Goal: Obtain resource: Download file/media

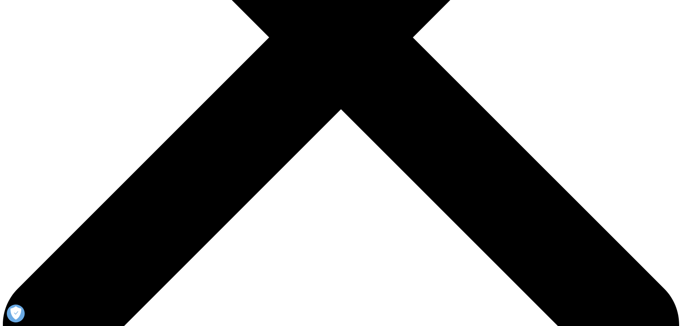
scroll to position [322, 0]
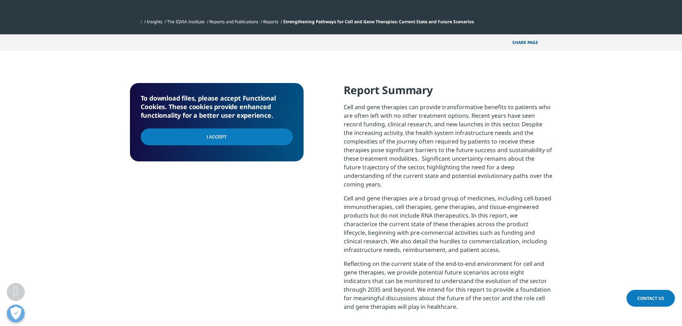
click at [186, 136] on input "I Accept" at bounding box center [217, 137] width 152 height 17
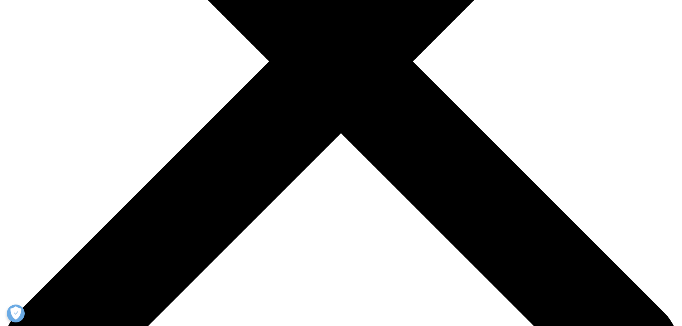
scroll to position [322, 0]
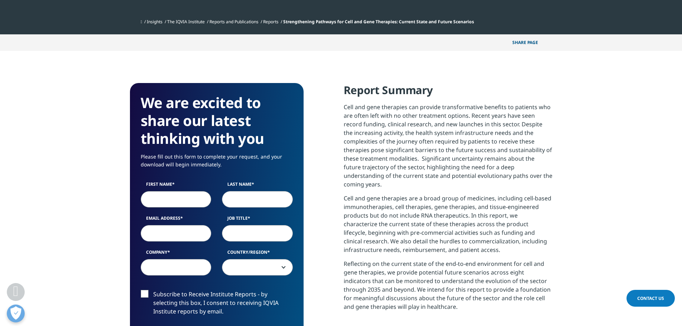
type input "[PERSON_NAME]"
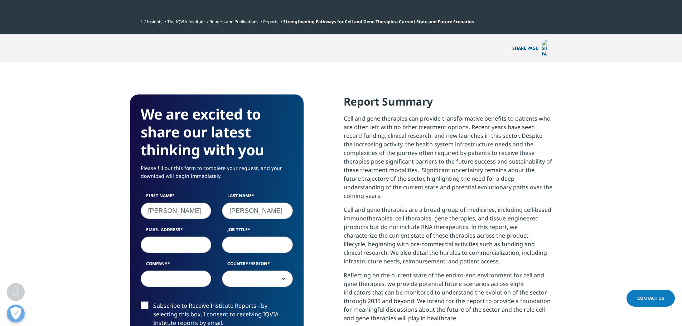
type input "[EMAIL_ADDRESS][DOMAIN_NAME]"
type input "Alliance for Regenerative Medicine (ARM)"
select select "[GEOGRAPHIC_DATA]"
click at [249, 237] on input "Job Title" at bounding box center [257, 245] width 71 height 16
type input "Director, Alliance Development"
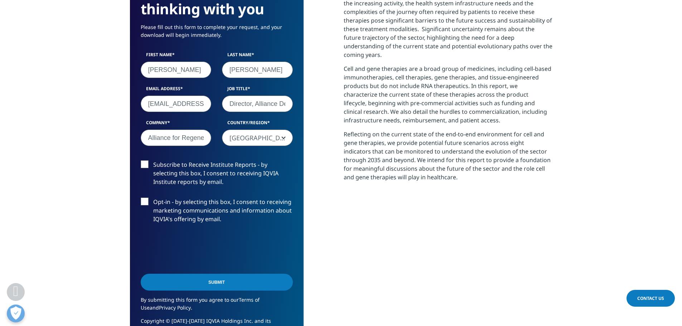
scroll to position [465, 0]
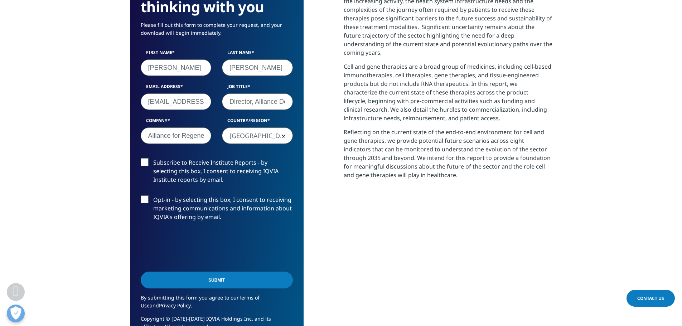
click at [234, 272] on input "Submit" at bounding box center [217, 280] width 152 height 17
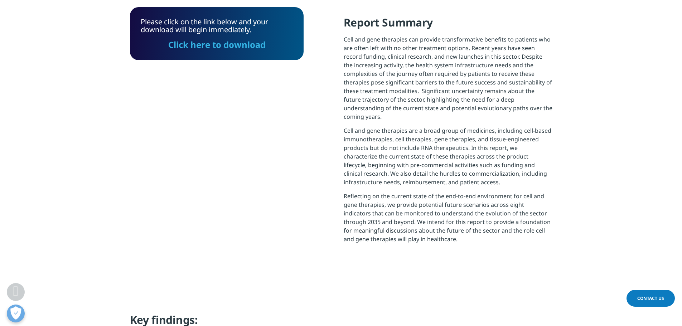
scroll to position [381, 0]
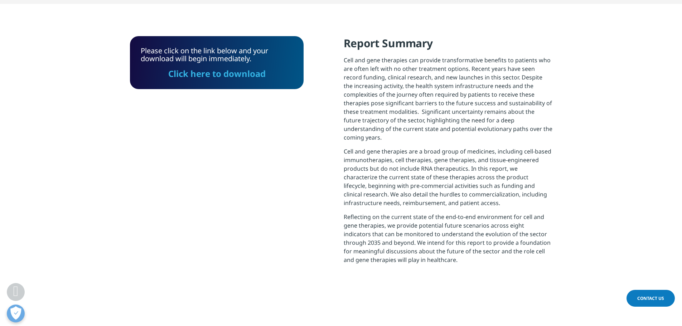
drag, startPoint x: 238, startPoint y: 64, endPoint x: 432, endPoint y: 72, distance: 194.2
click at [238, 68] on link "Click here to download" at bounding box center [216, 74] width 97 height 12
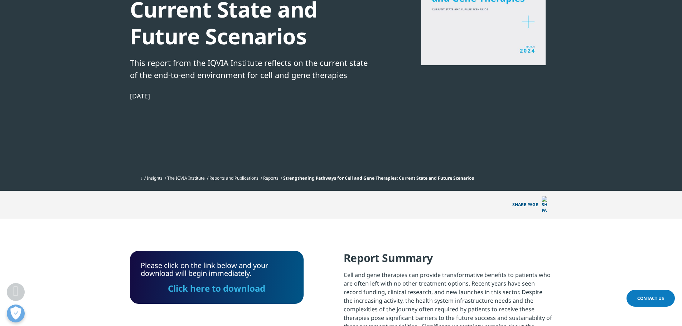
scroll to position [0, 0]
